Goal: Information Seeking & Learning: Learn about a topic

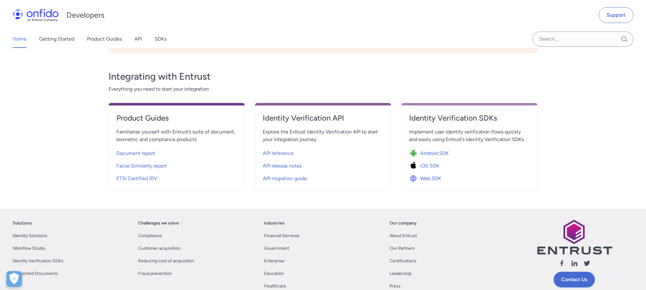
scroll to position [199, 0]
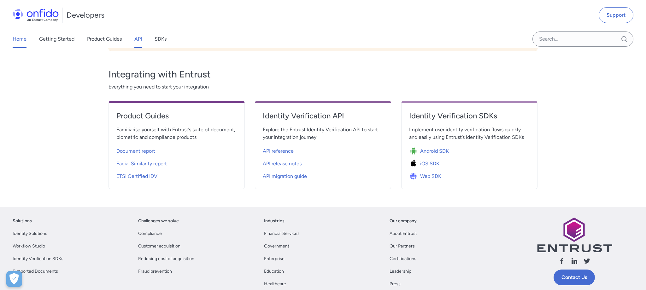
click at [138, 41] on link "API" at bounding box center [138, 39] width 8 height 18
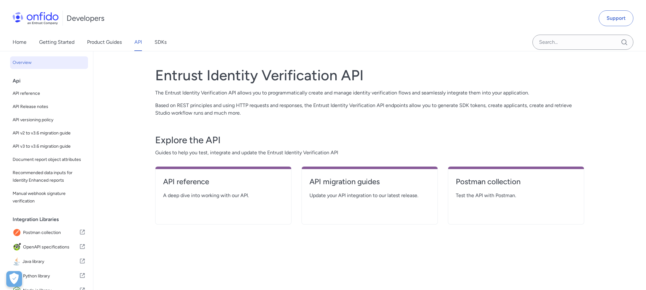
scroll to position [2, 0]
click at [56, 42] on link "Getting Started" at bounding box center [56, 42] width 35 height 18
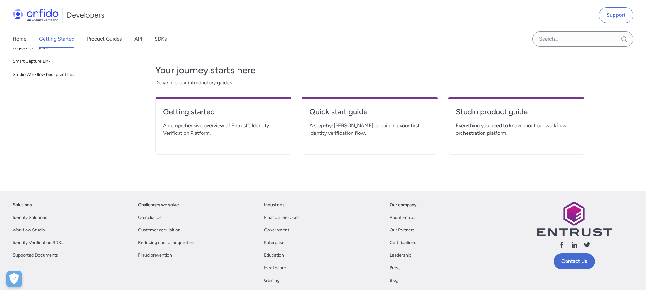
scroll to position [132, 0]
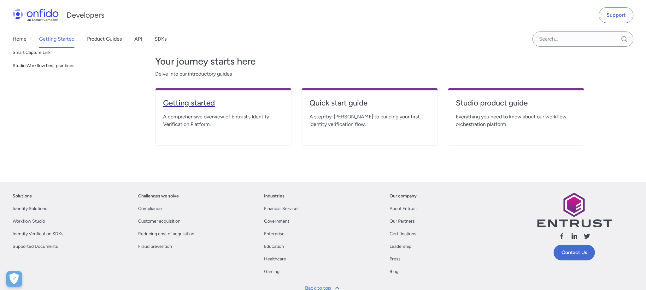
click at [179, 102] on h4 "Getting started" at bounding box center [223, 103] width 120 height 10
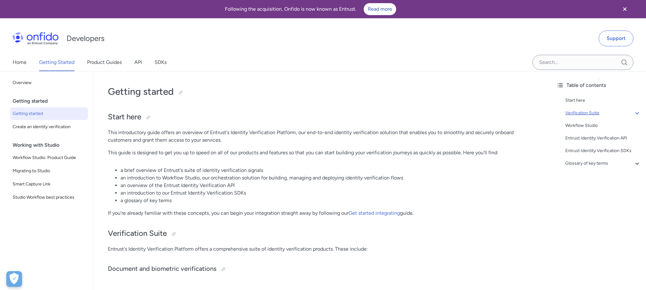
click at [579, 112] on div "Verification Suite" at bounding box center [603, 113] width 76 height 8
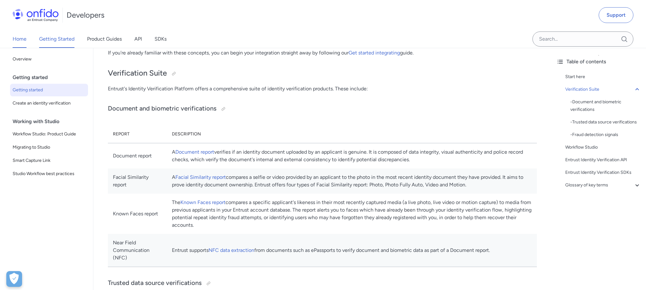
click at [20, 38] on link "Home" at bounding box center [20, 39] width 14 height 18
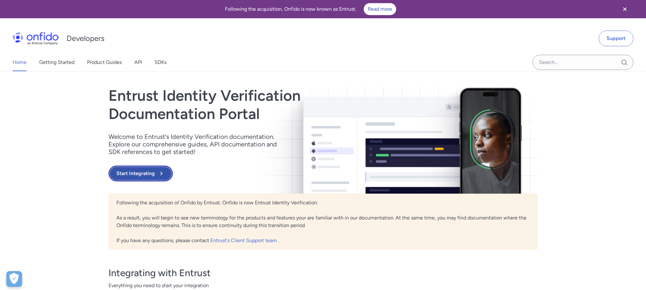
click at [130, 172] on button "Start Integrating" at bounding box center [140, 174] width 64 height 16
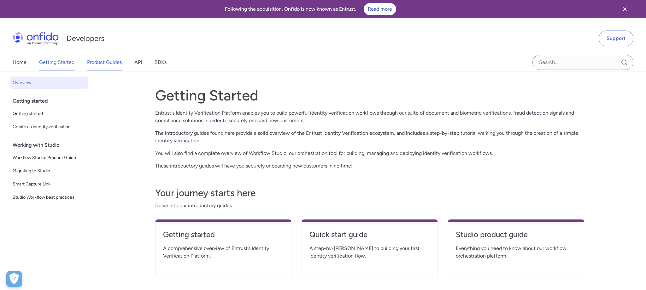
click at [91, 64] on link "Product Guides" at bounding box center [104, 63] width 35 height 18
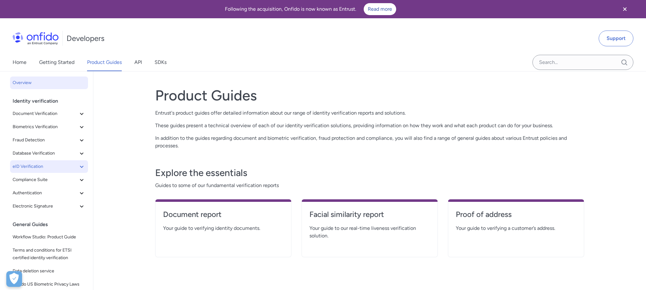
click at [53, 167] on span "eID Verification" at bounding box center [45, 167] width 65 height 8
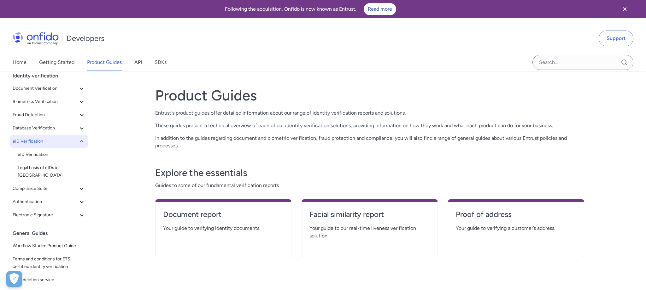
scroll to position [26, 0]
click at [42, 156] on span "eID Verification" at bounding box center [52, 154] width 68 height 8
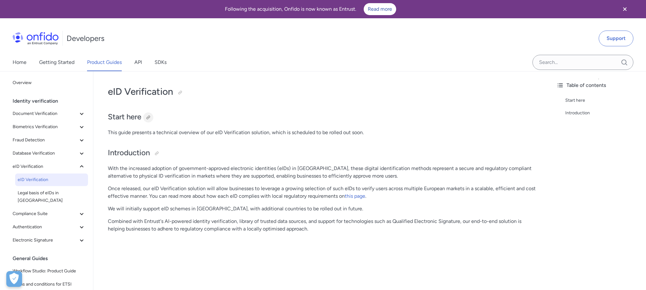
click at [148, 117] on div at bounding box center [148, 117] width 5 height 5
click at [356, 196] on link "this page" at bounding box center [355, 196] width 20 height 6
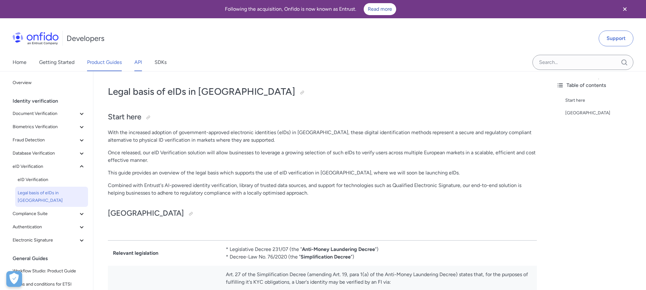
click at [141, 63] on link "API" at bounding box center [138, 63] width 8 height 18
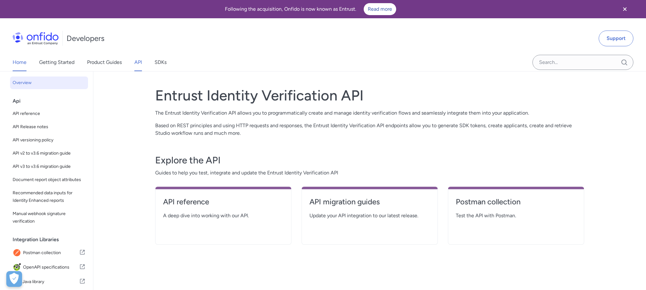
click at [18, 61] on link "Home" at bounding box center [20, 63] width 14 height 18
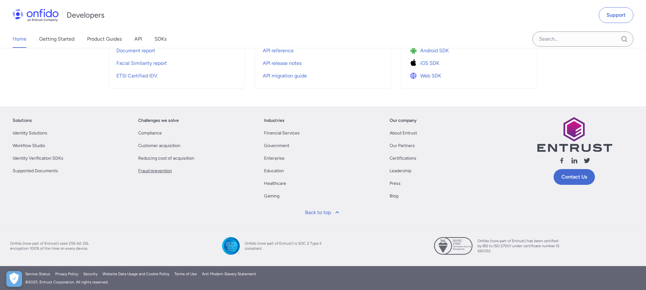
scroll to position [299, 0]
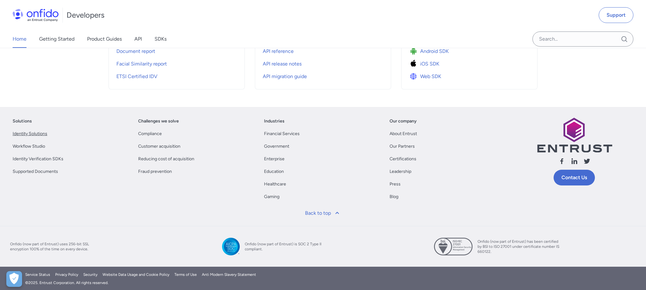
click at [29, 132] on link "Identity Solutions" at bounding box center [30, 134] width 35 height 8
